Goal: Task Accomplishment & Management: Use online tool/utility

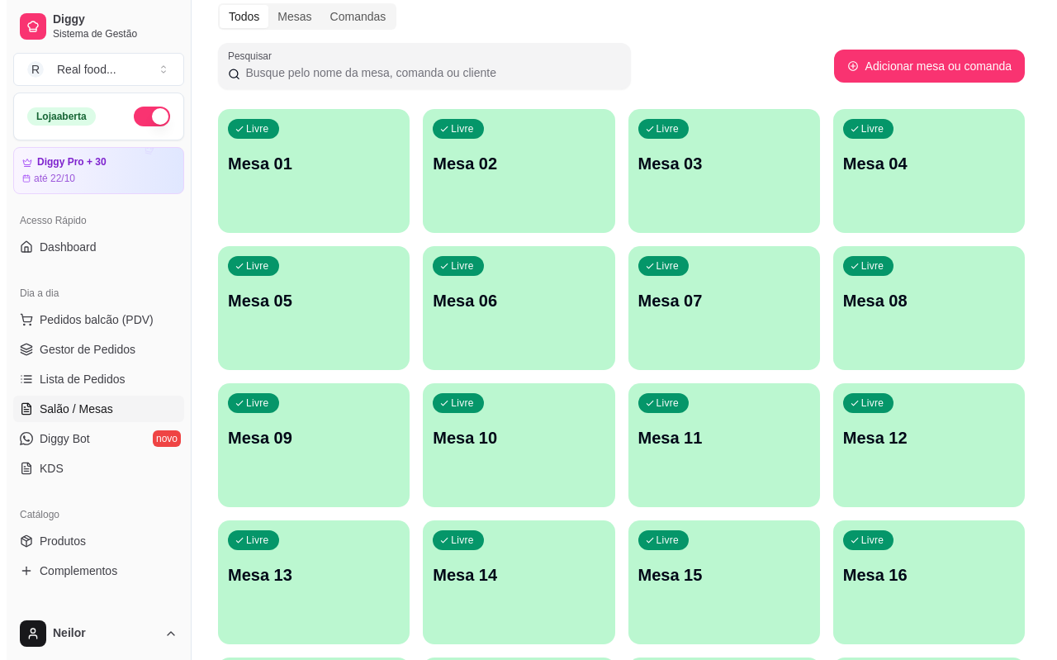
scroll to position [248, 0]
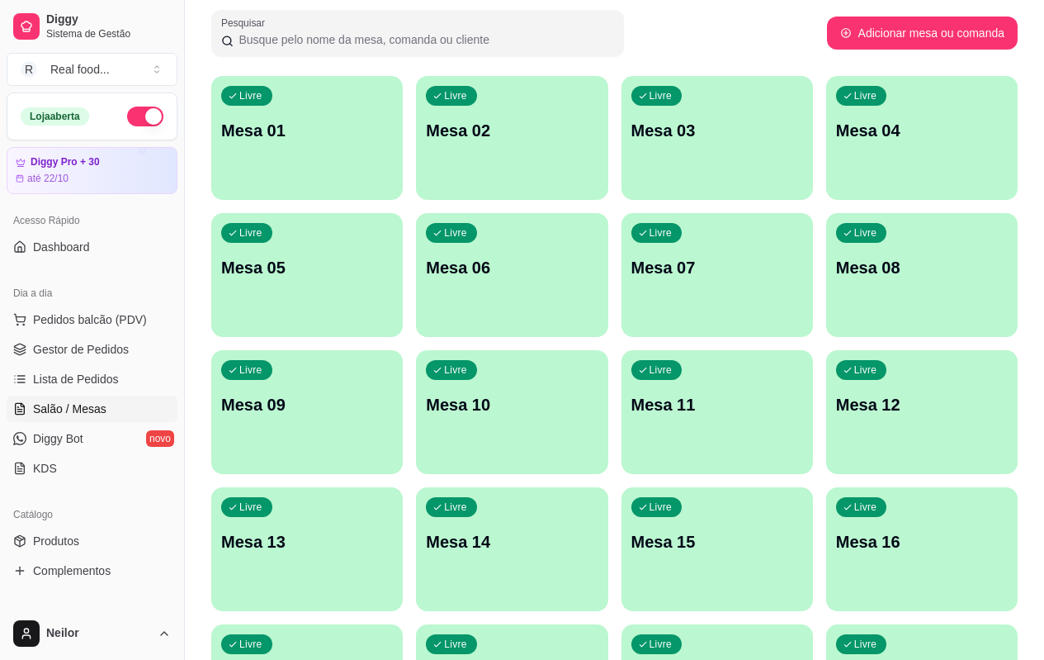
click at [310, 168] on div "Livre Mesa 01" at bounding box center [307, 128] width 192 height 104
click at [101, 320] on span "Pedidos balcão (PDV)" at bounding box center [90, 319] width 114 height 17
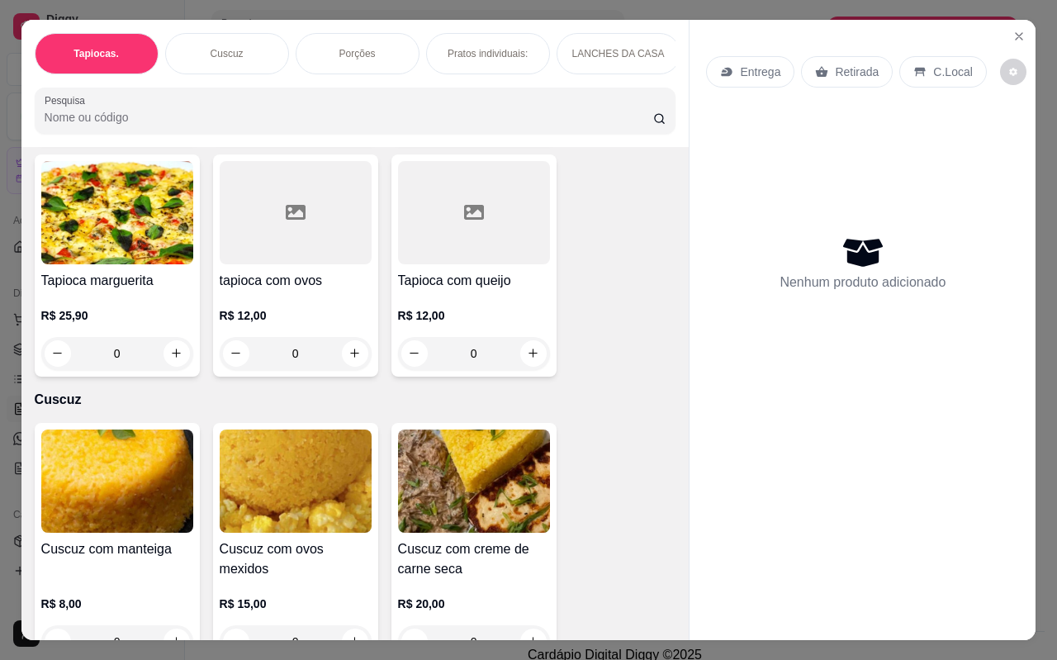
scroll to position [495, 0]
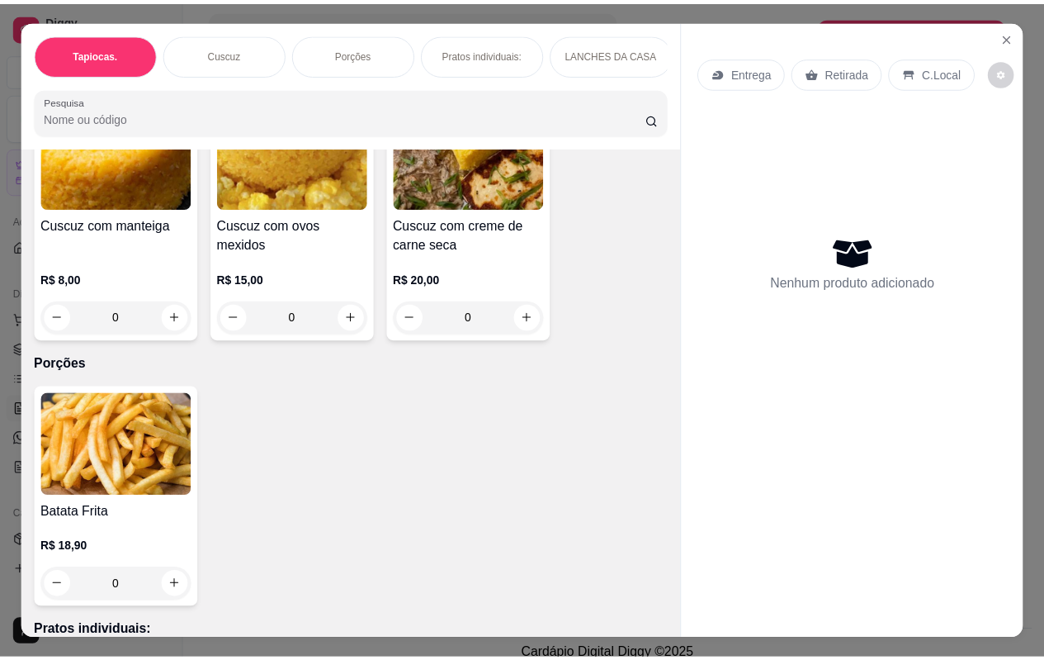
scroll to position [660, 0]
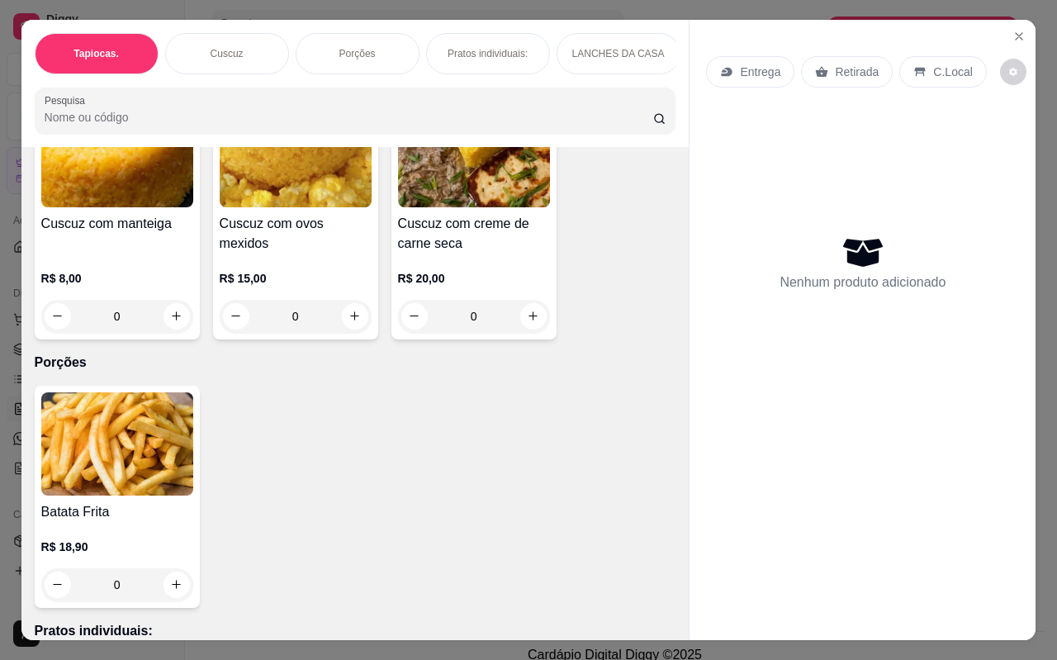
click at [584, 5] on div "Tapiocas. Cuscuz Porções Pratos individuais: LANCHES DA CASA Pizza's Individuai…" at bounding box center [528, 330] width 1057 height 660
click at [1015, 33] on icon "Close" at bounding box center [1018, 36] width 7 height 7
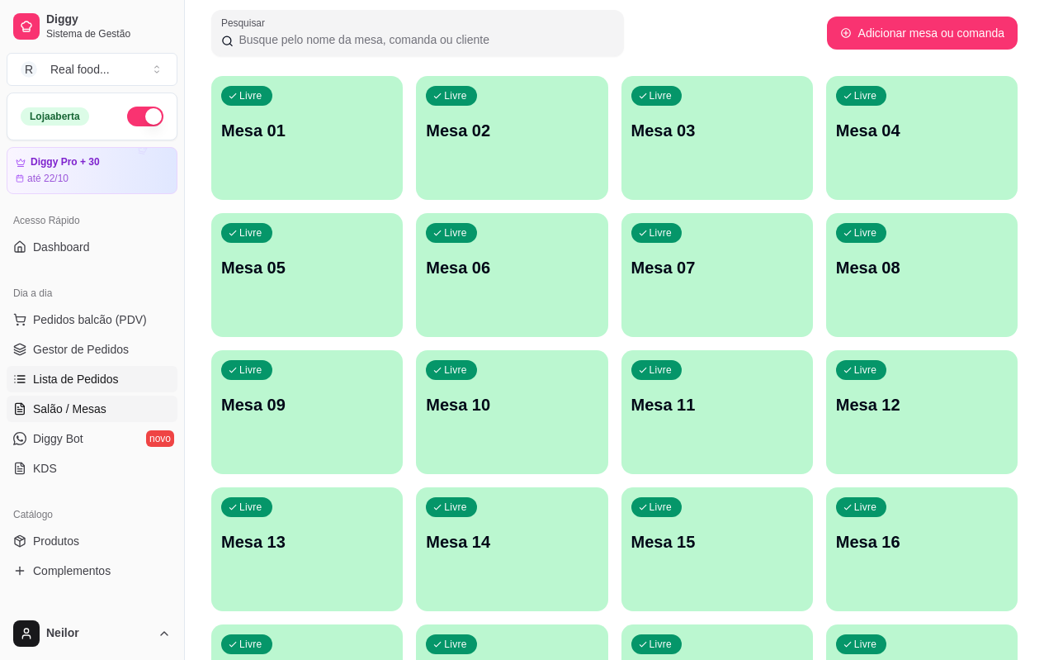
click at [105, 389] on link "Lista de Pedidos" at bounding box center [92, 379] width 171 height 26
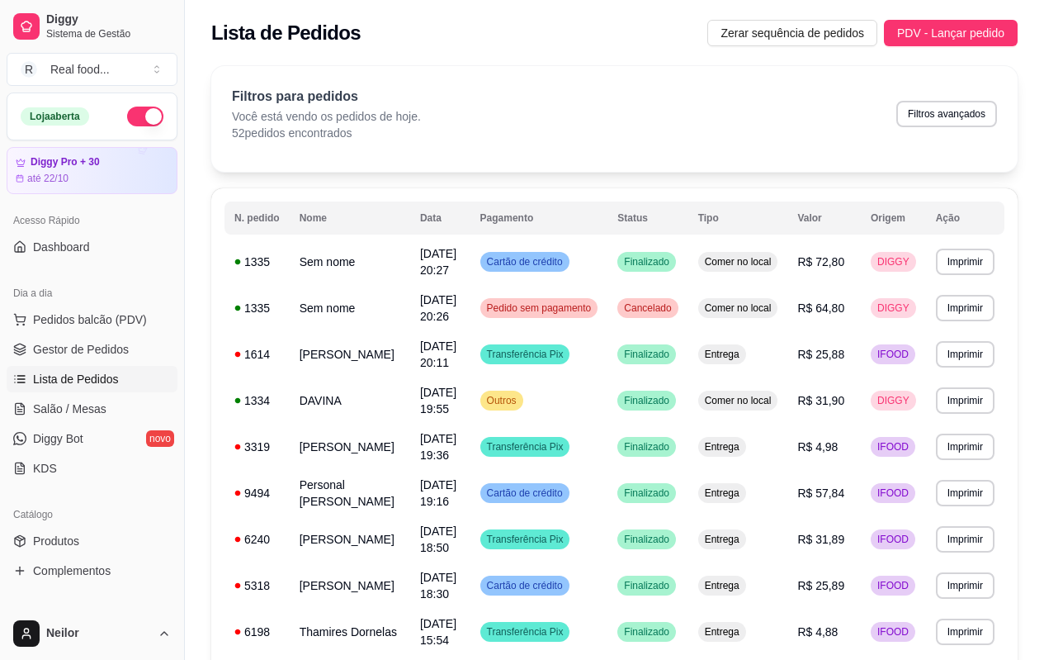
click at [419, 221] on tr "N. pedido Nome Data Pagamento Status Tipo Valor Origem Ação" at bounding box center [615, 217] width 780 height 33
click at [650, 202] on tr "N. pedido Nome Data Pagamento Status Tipo Valor Origem Ação" at bounding box center [615, 217] width 780 height 33
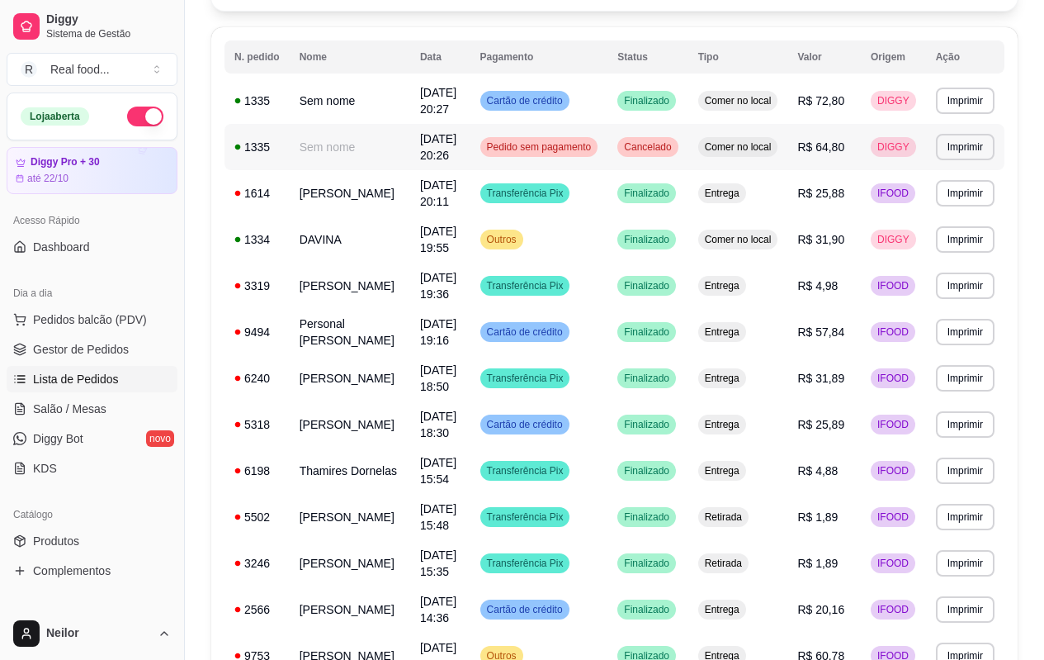
scroll to position [165, 0]
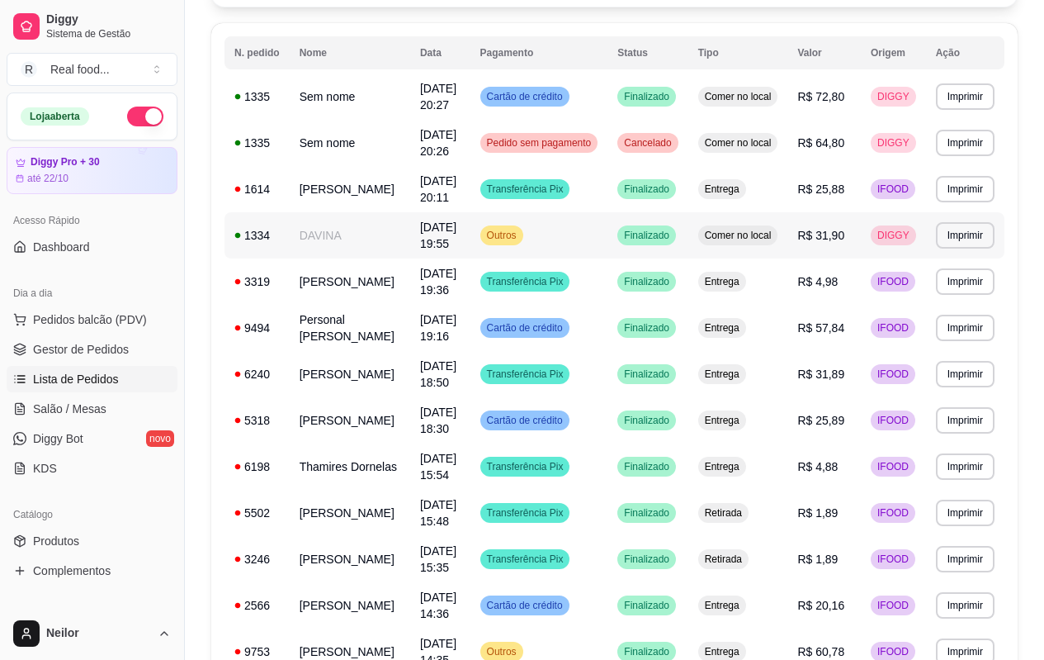
click at [746, 239] on span "Comer no local" at bounding box center [738, 235] width 73 height 13
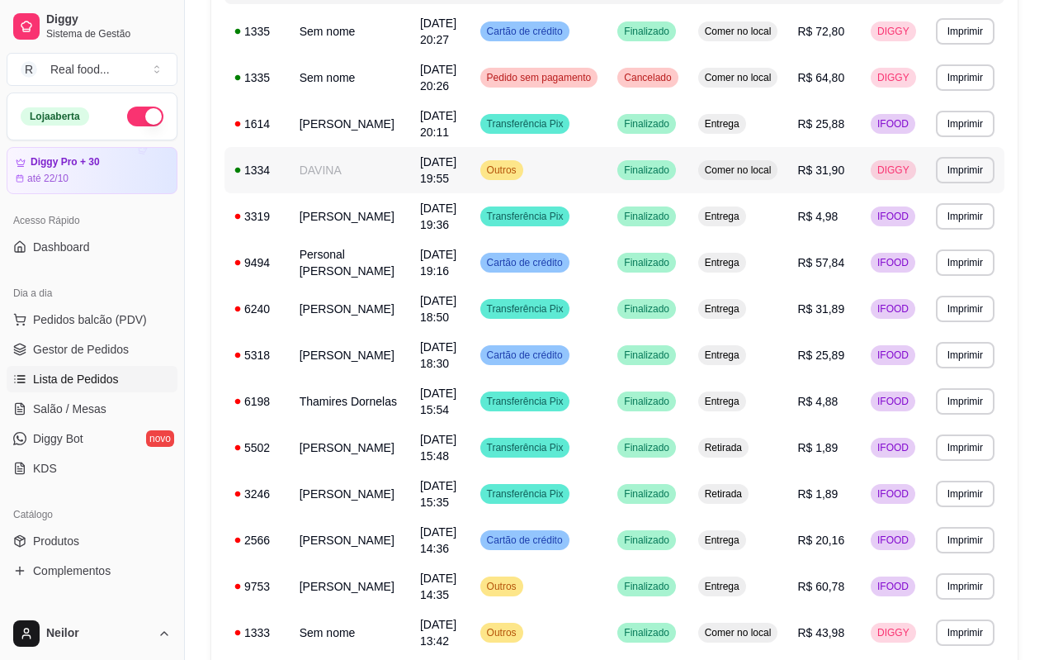
scroll to position [248, 0]
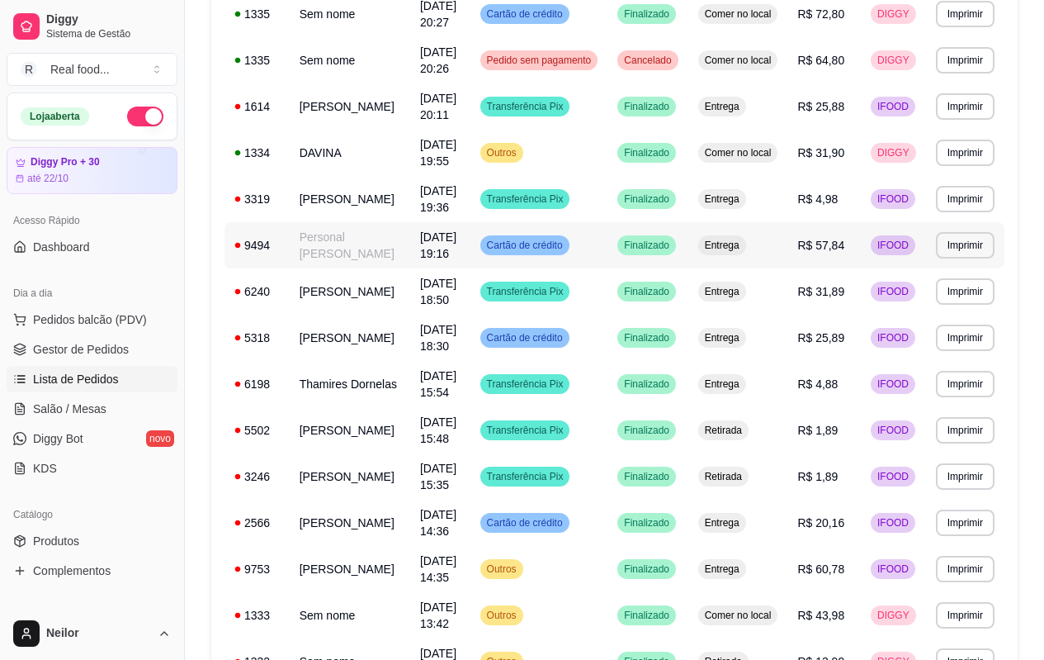
click at [441, 195] on span "[DATE] 19:36" at bounding box center [438, 199] width 36 height 30
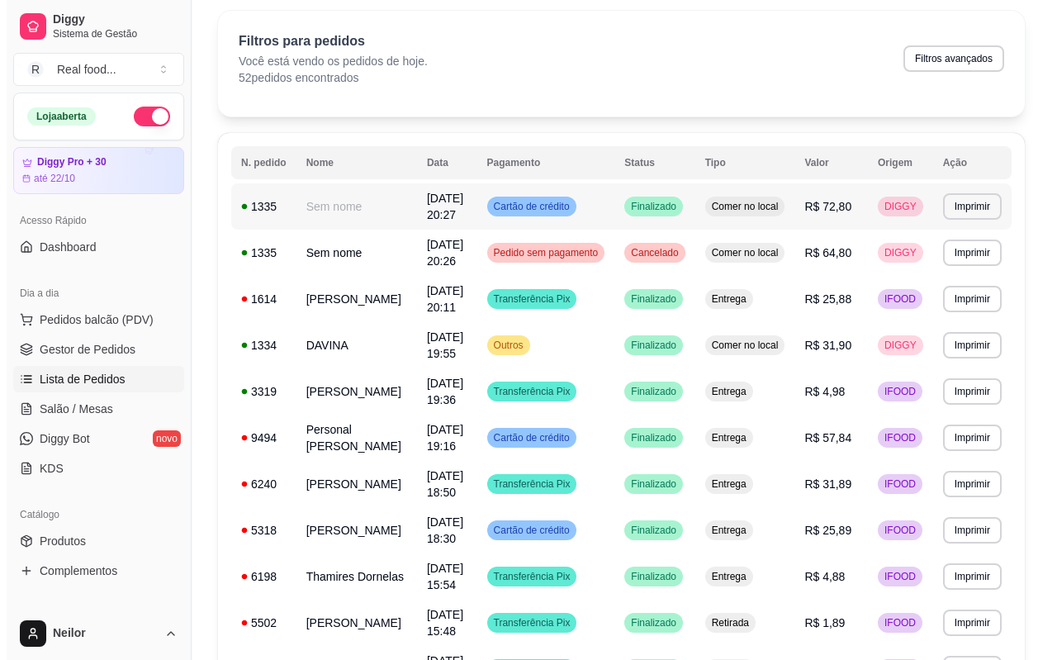
scroll to position [83, 0]
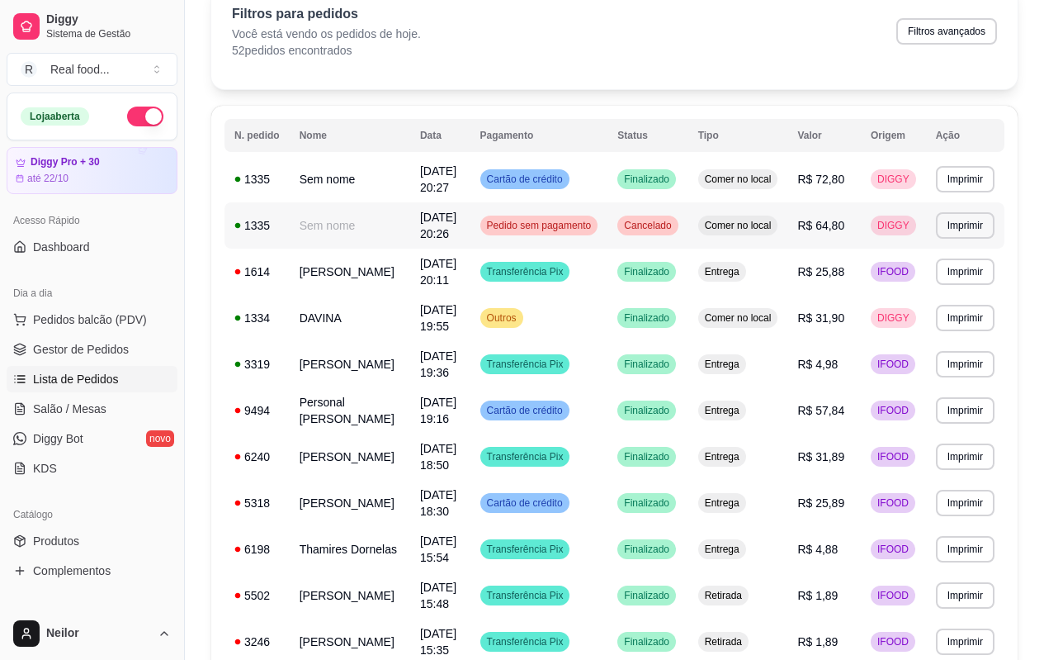
click at [607, 230] on td "Pedido sem pagamento" at bounding box center [540, 225] width 138 height 46
click at [114, 308] on button "Pedidos balcão (PDV)" at bounding box center [92, 319] width 171 height 26
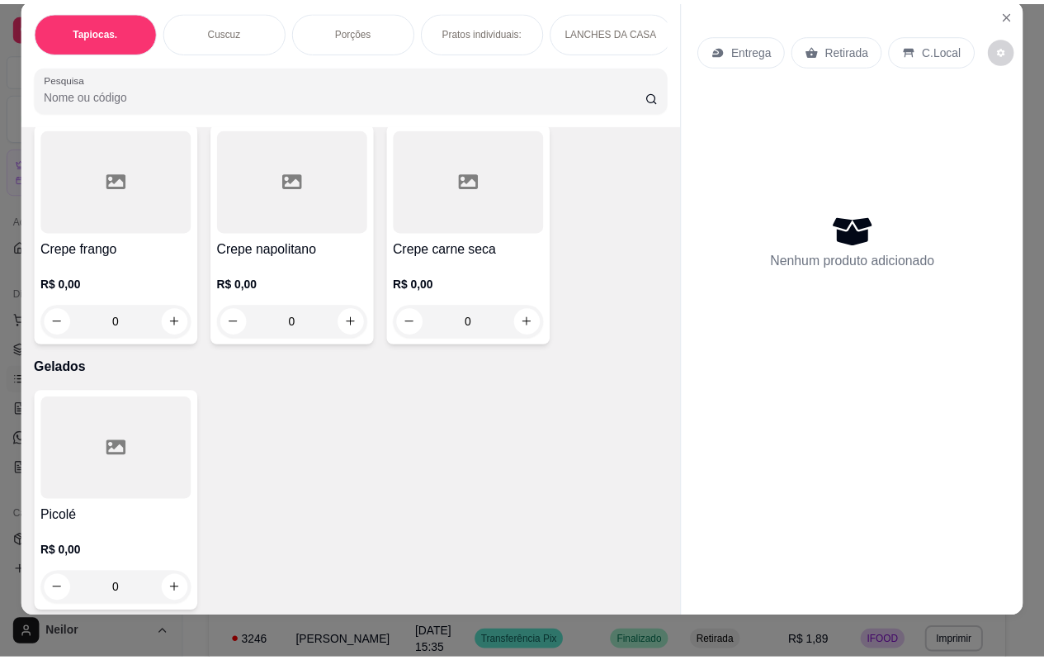
scroll to position [40, 0]
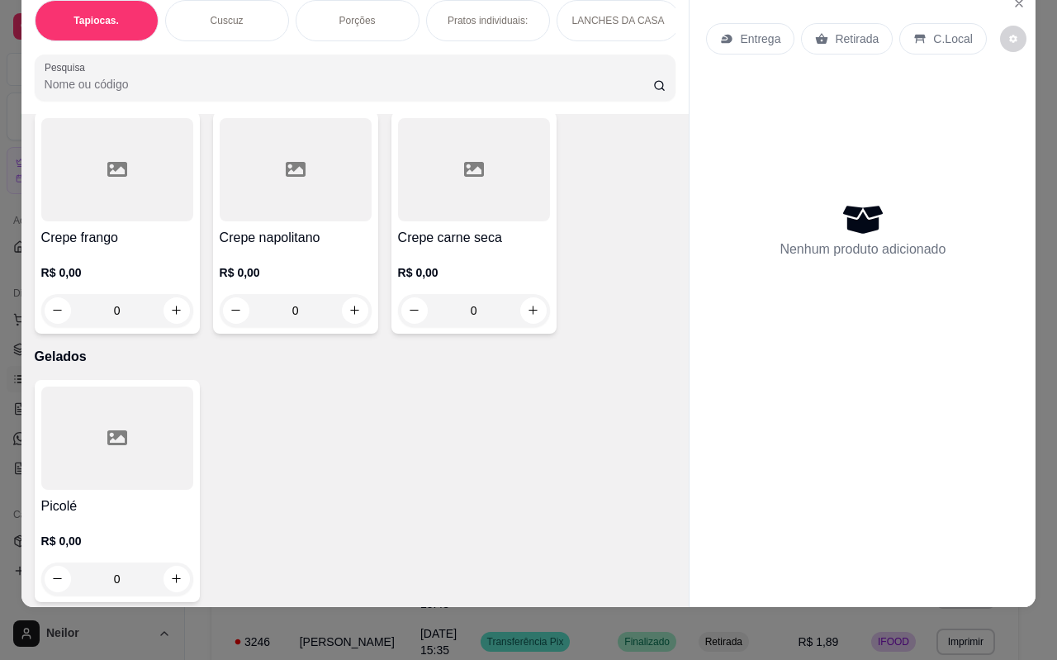
click at [174, 562] on div "0" at bounding box center [117, 578] width 152 height 33
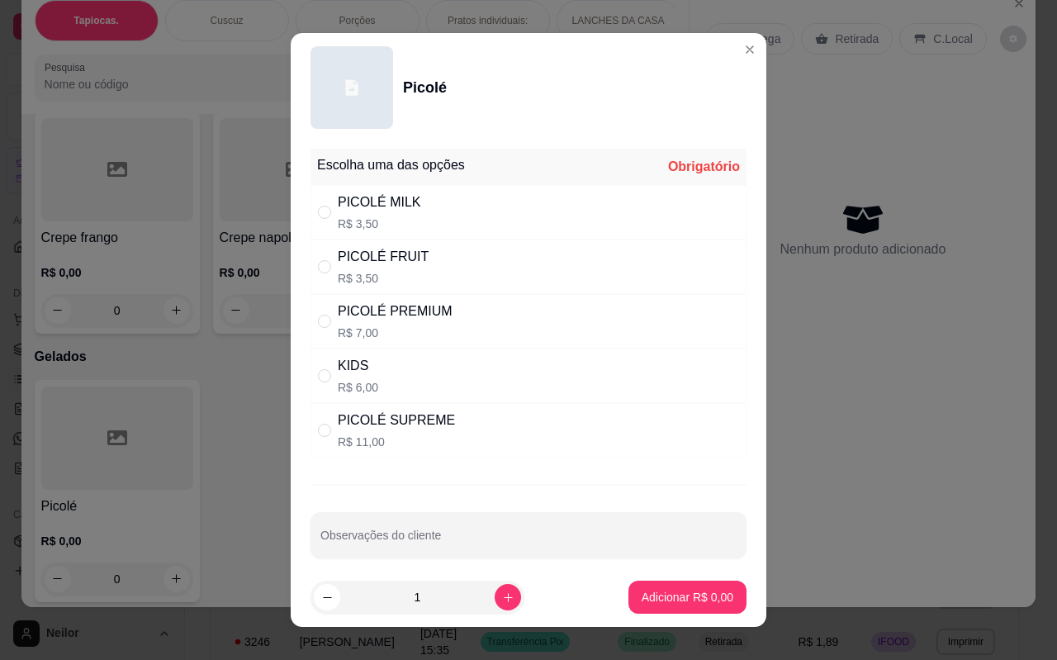
click at [327, 211] on div "" at bounding box center [328, 212] width 20 height 18
radio input "true"
click at [654, 590] on p "Adicionar R$ 3,50" at bounding box center [687, 597] width 92 height 17
type input "1"
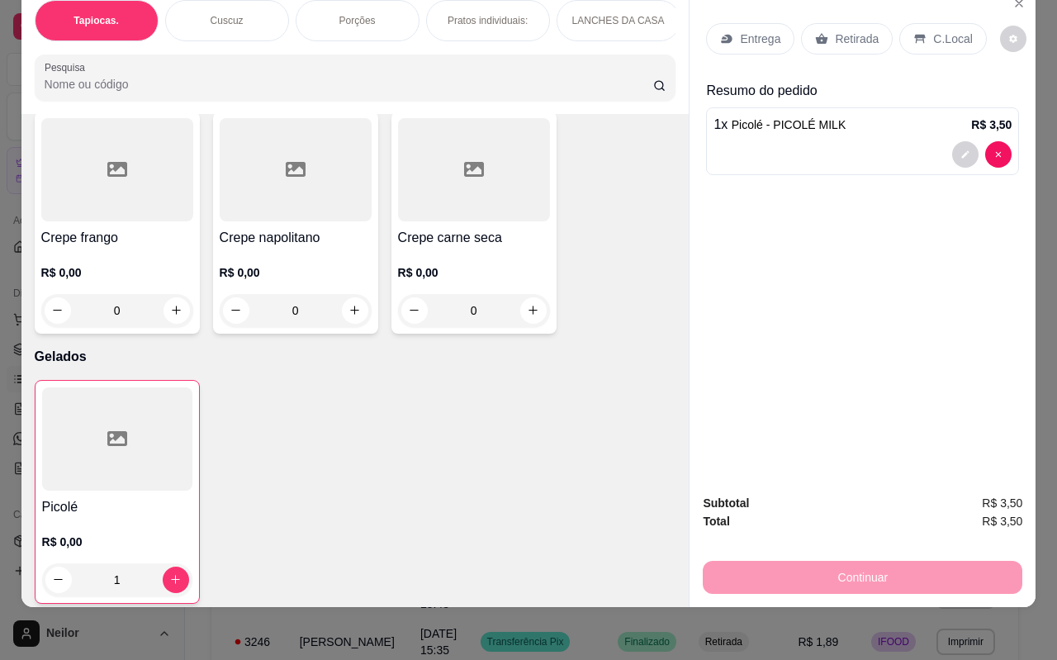
click at [918, 24] on div "C.Local" at bounding box center [942, 38] width 87 height 31
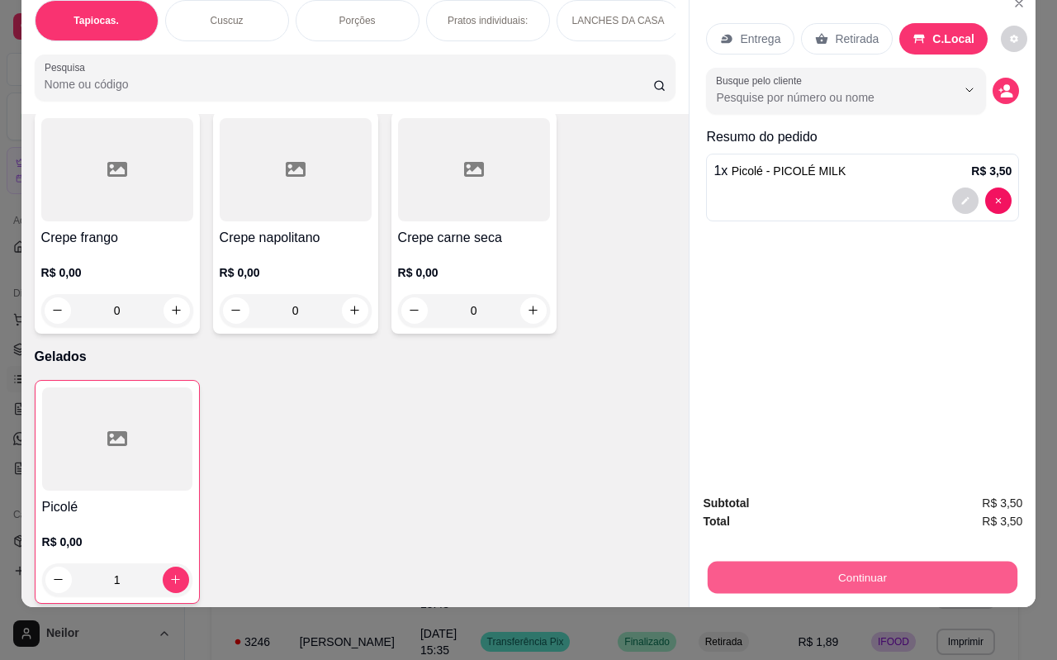
click at [827, 561] on button "Continuar" at bounding box center [863, 577] width 310 height 32
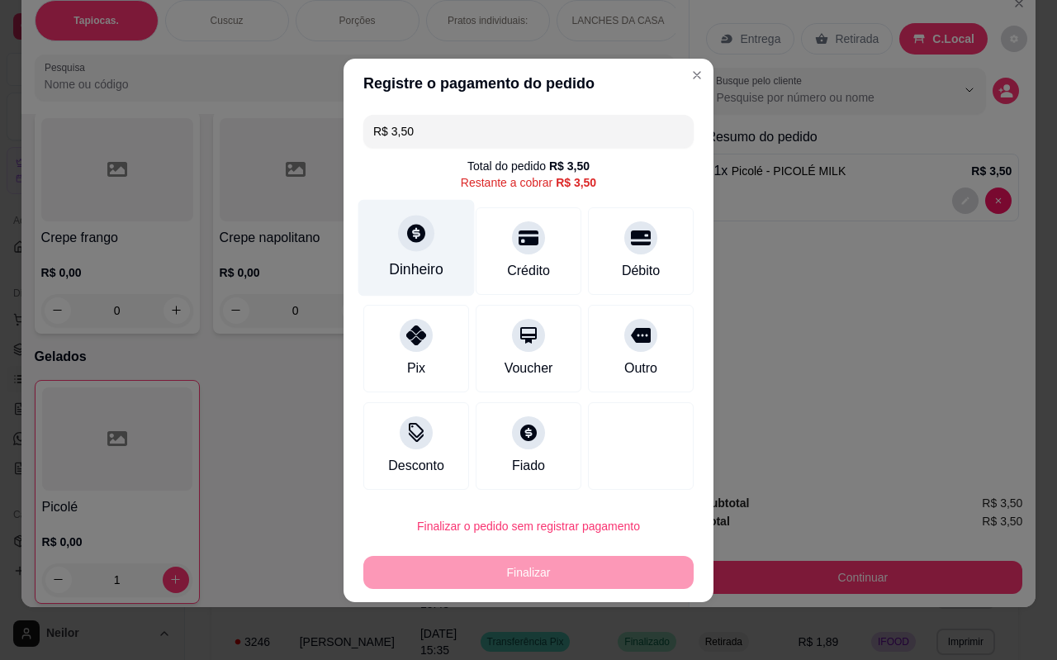
click at [420, 272] on div "Dinheiro" at bounding box center [416, 268] width 54 height 21
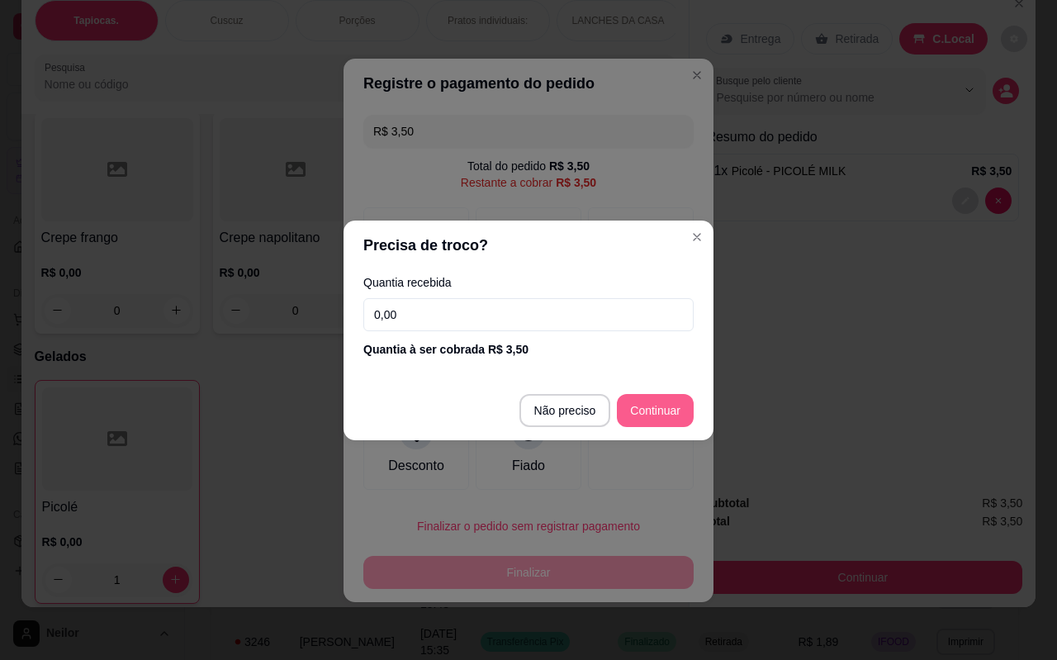
type input "R$ 0,00"
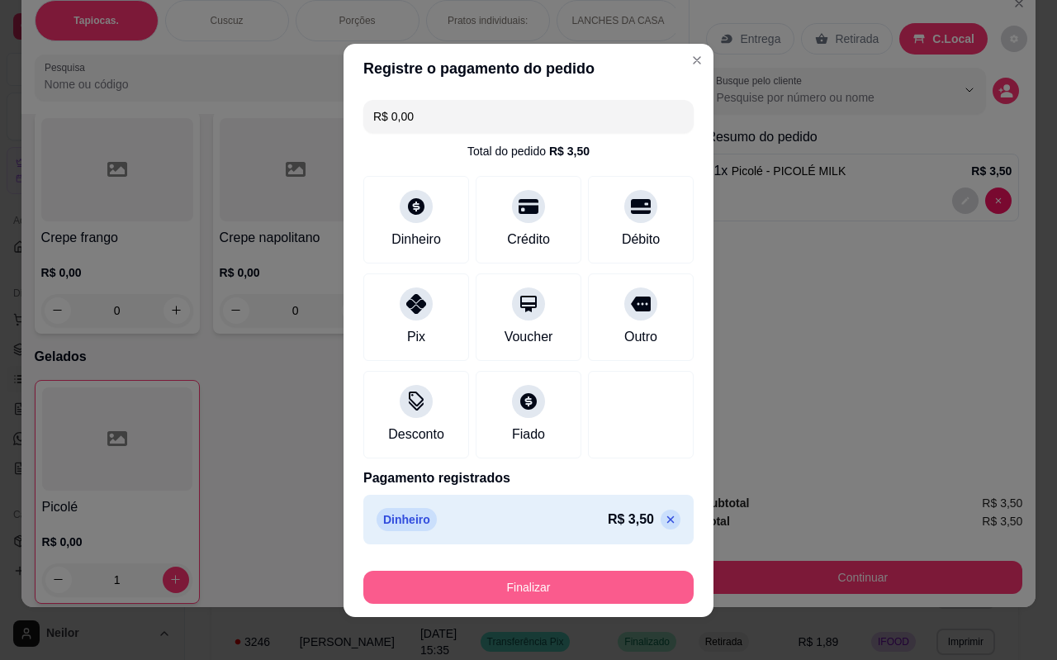
click at [537, 593] on button "Finalizar" at bounding box center [528, 586] width 330 height 33
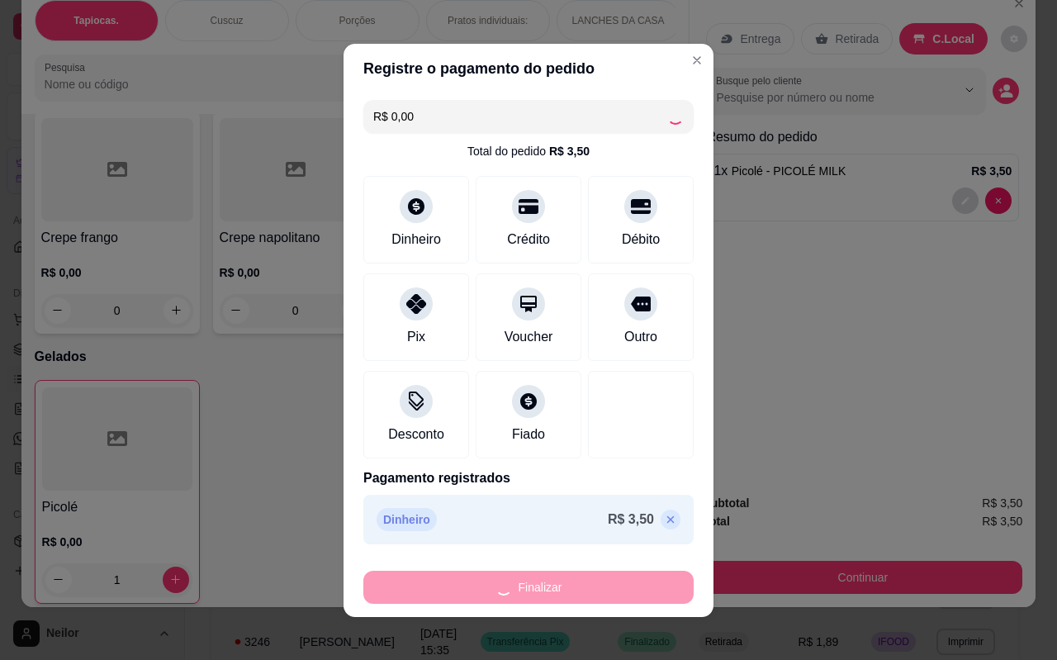
type input "0"
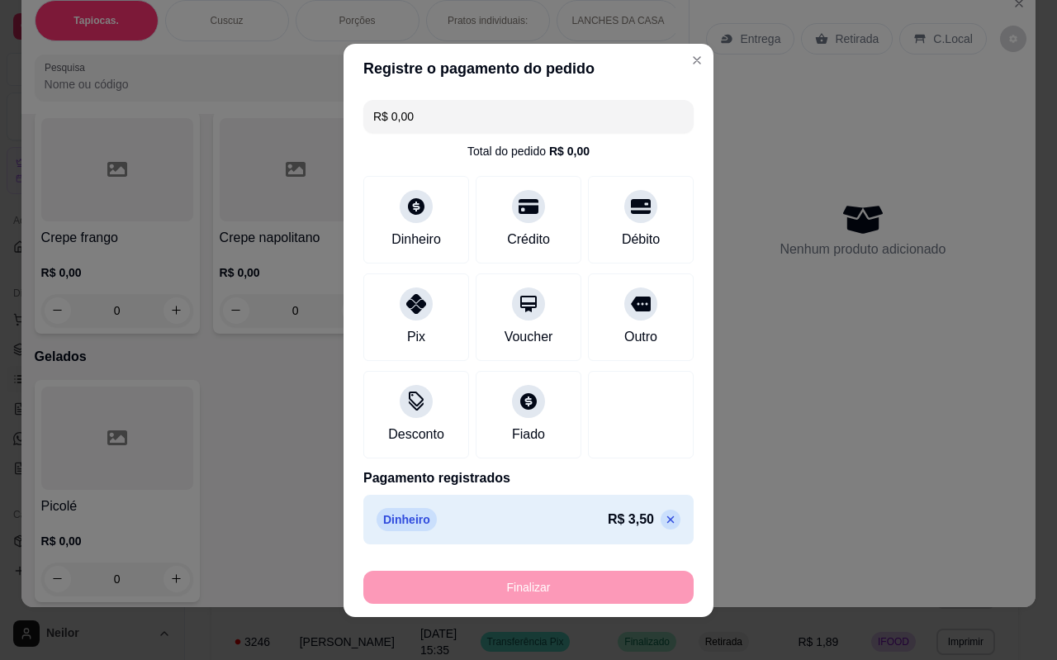
type input "-R$ 3,50"
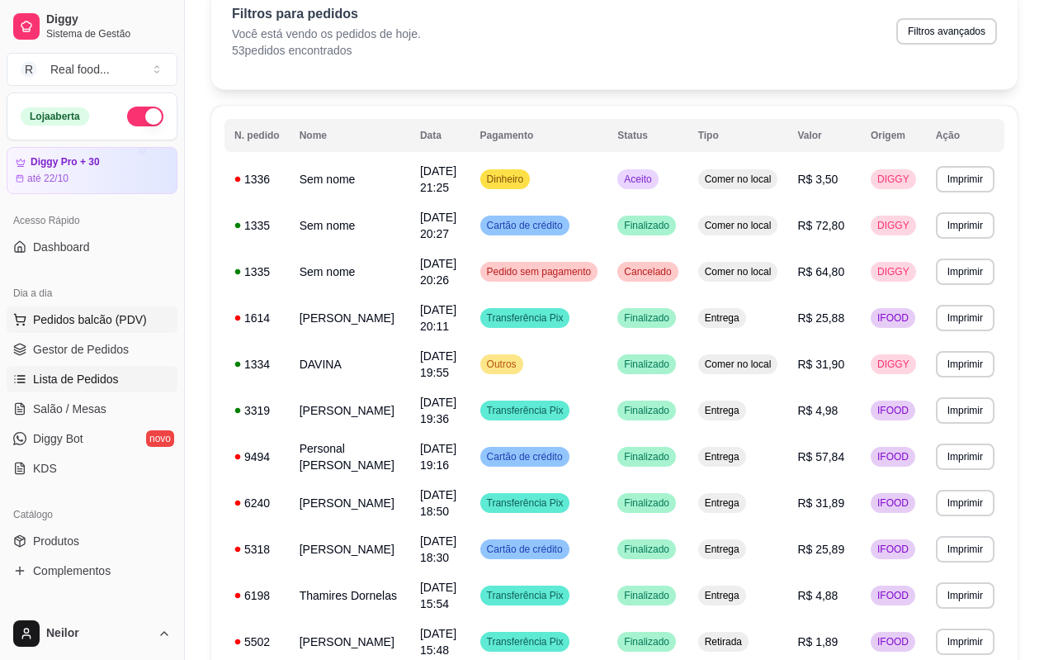
click at [135, 321] on span "Pedidos balcão (PDV)" at bounding box center [90, 319] width 114 height 17
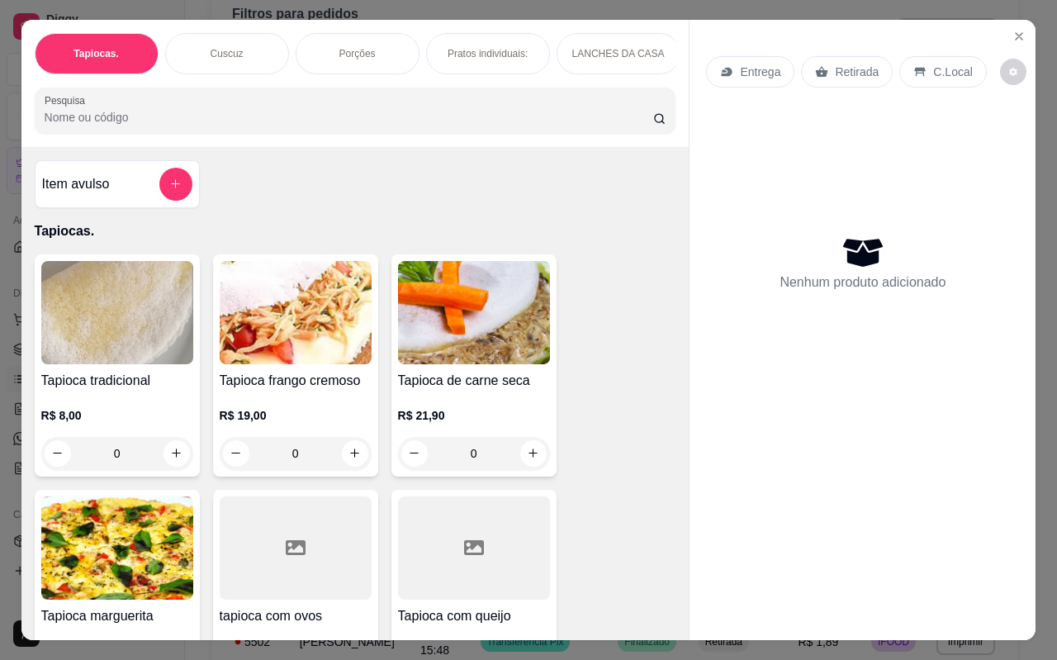
click at [0, 242] on div "Tapiocas. Cuscuz Porções Pratos individuais: LANCHES DA CASA Pizza's Individuai…" at bounding box center [528, 330] width 1057 height 660
click at [1021, 30] on button "Close" at bounding box center [1019, 36] width 26 height 26
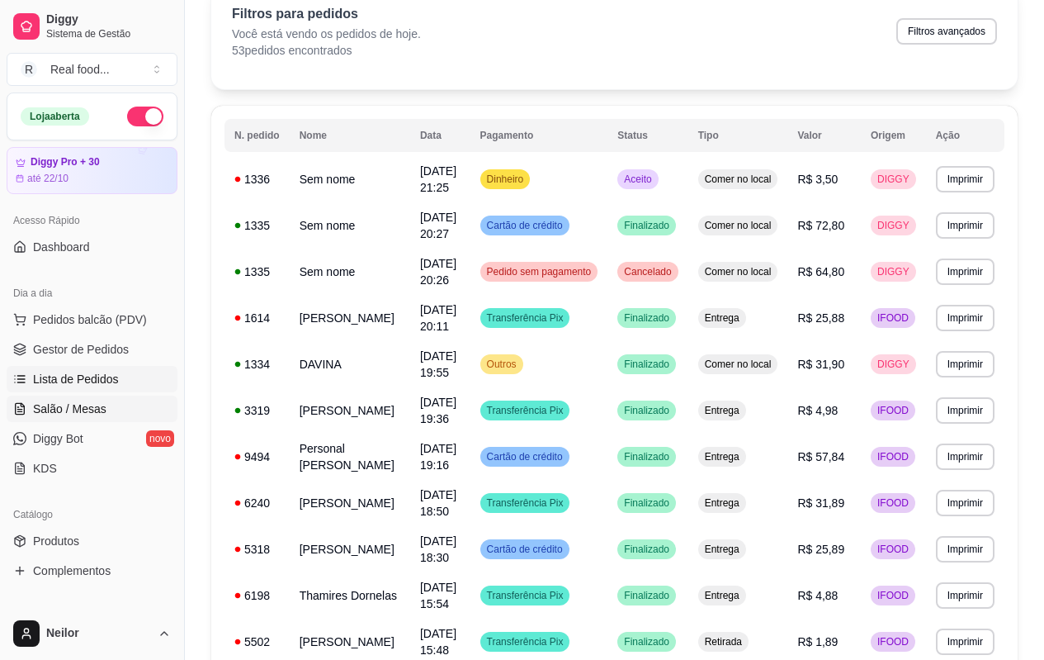
click at [72, 409] on span "Salão / Mesas" at bounding box center [69, 408] width 73 height 17
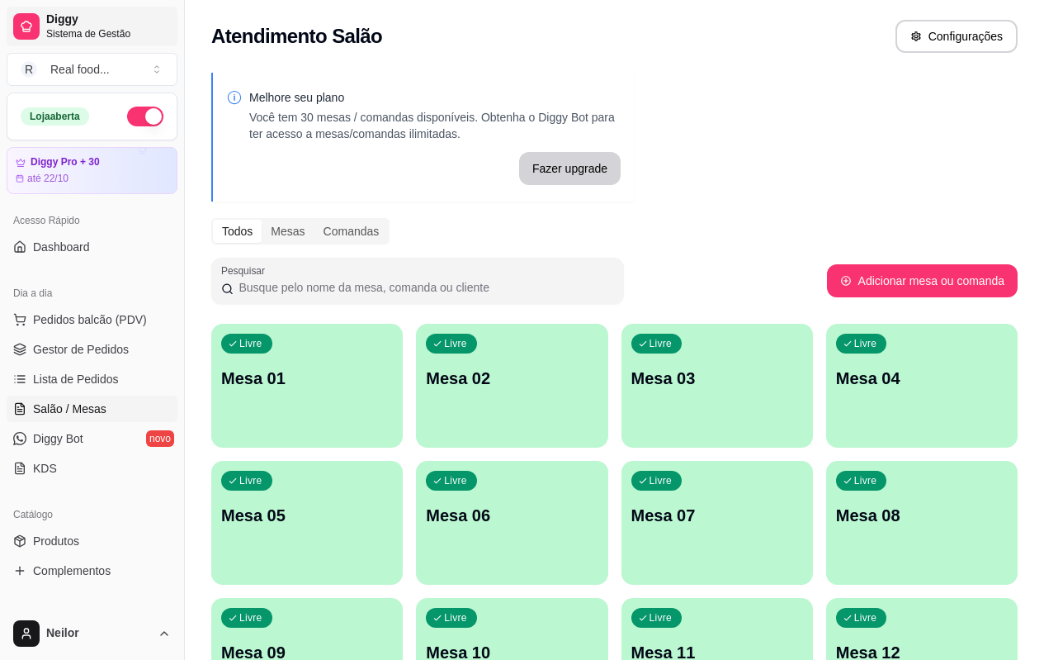
click at [73, 27] on span "Sistema de Gestão" at bounding box center [108, 33] width 125 height 13
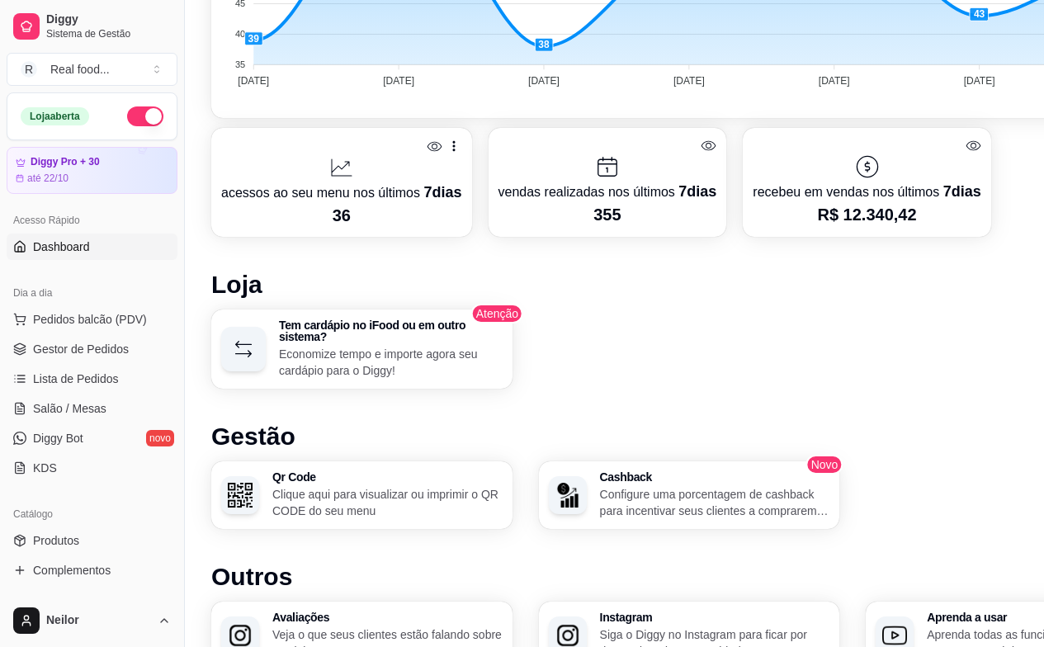
scroll to position [743, 0]
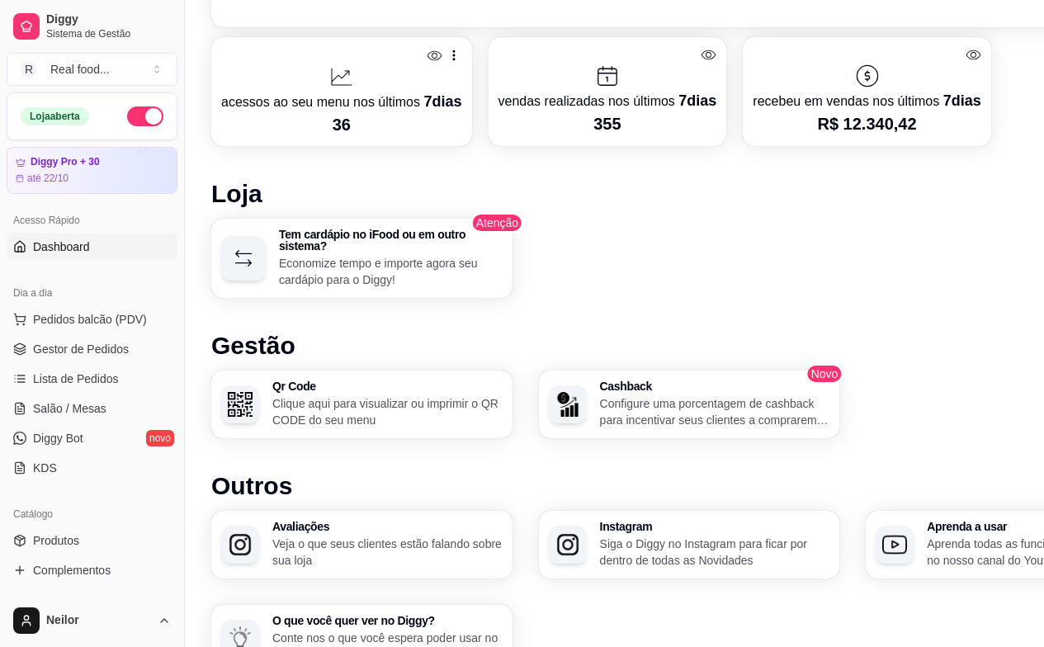
click at [270, 405] on div "Qr Code Clique aqui para visualizar ou imprimir o QR CODE do seu menu" at bounding box center [361, 405] width 301 height 68
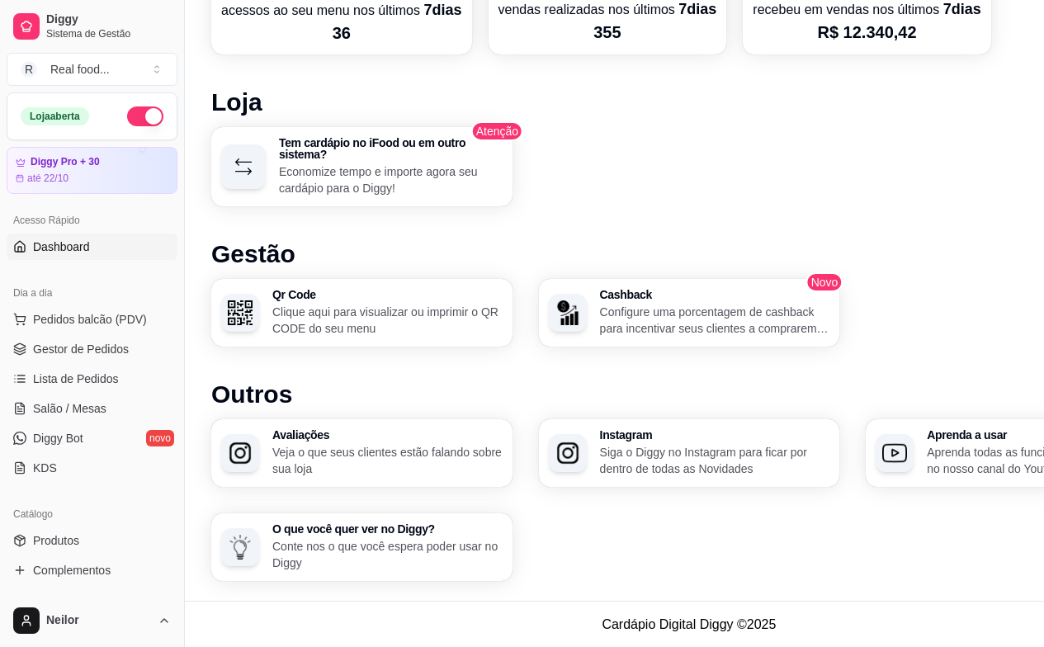
click at [349, 299] on h3 "Qr Code" at bounding box center [387, 295] width 230 height 12
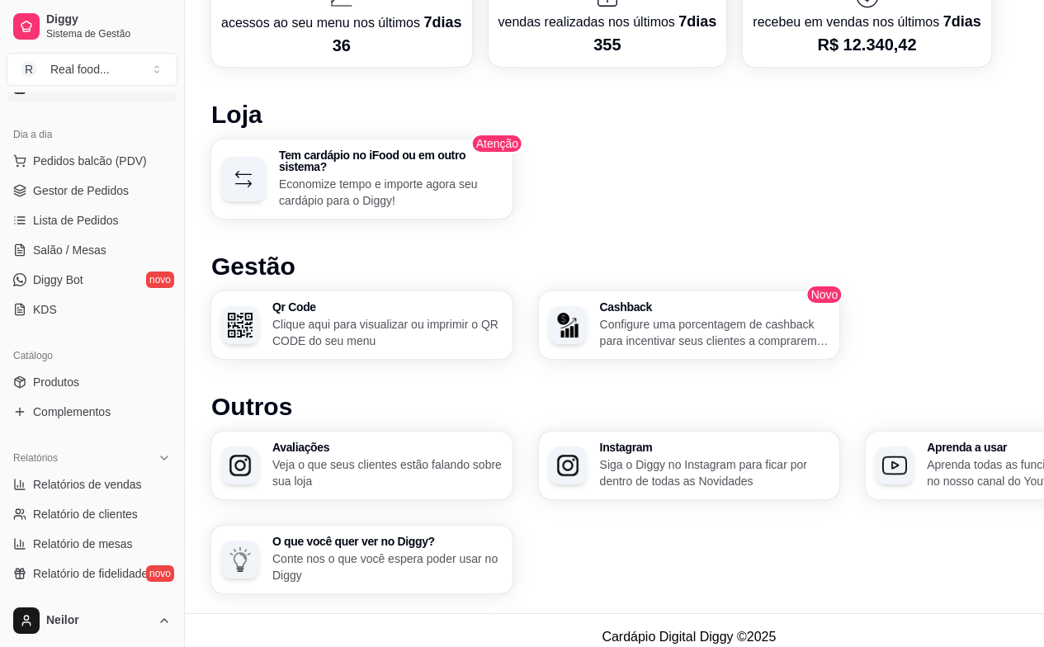
scroll to position [165, 0]
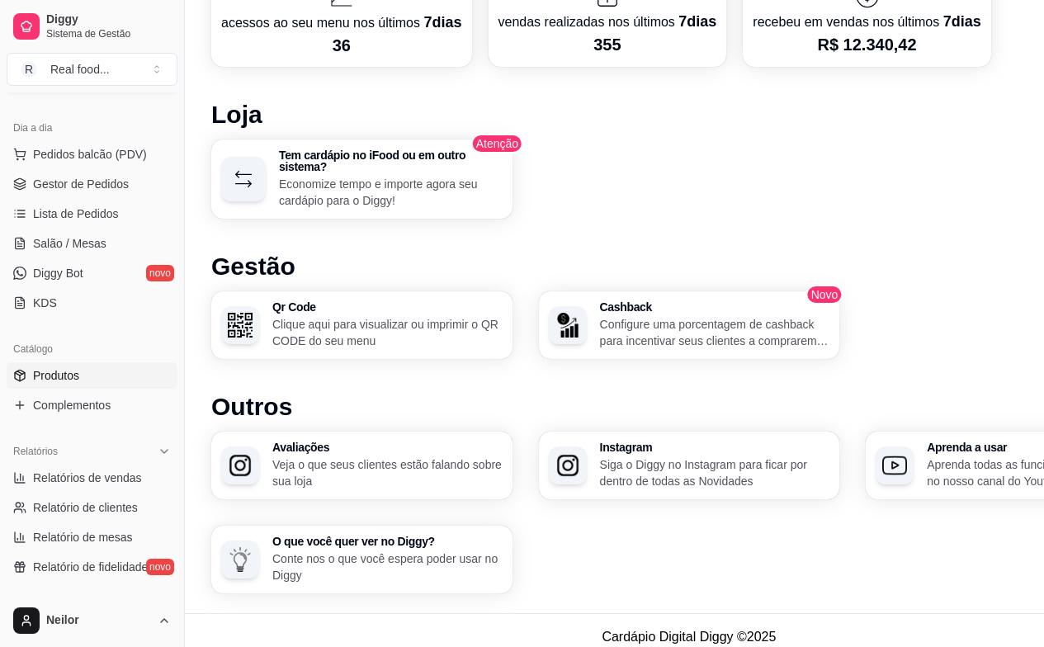
click at [84, 375] on link "Produtos" at bounding box center [92, 375] width 171 height 26
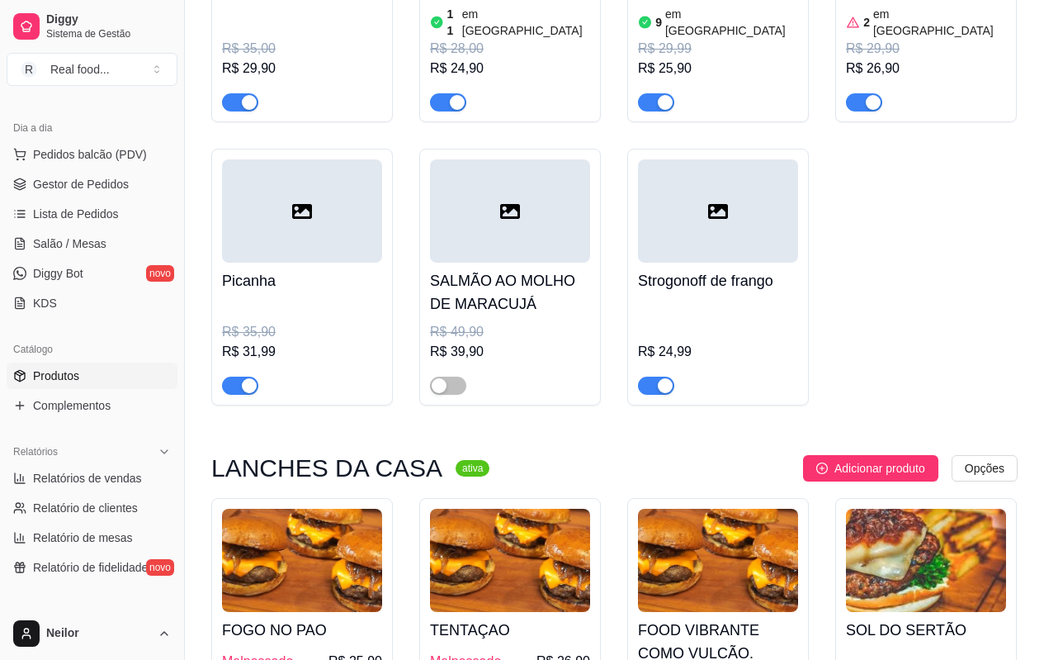
scroll to position [2064, 0]
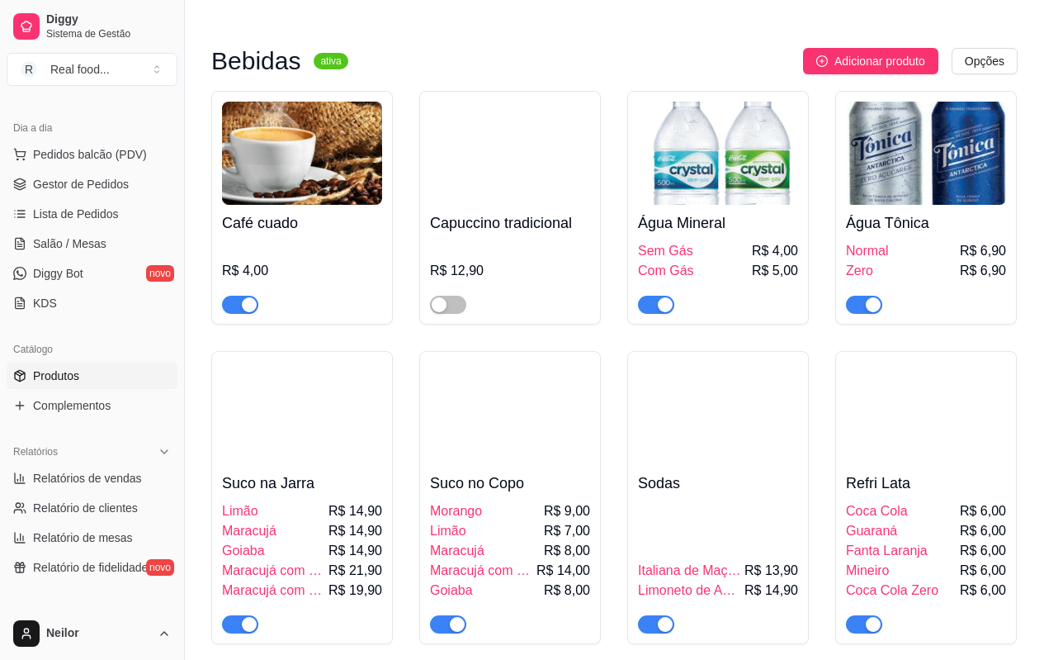
scroll to position [4541, 0]
